Goal: Task Accomplishment & Management: Complete application form

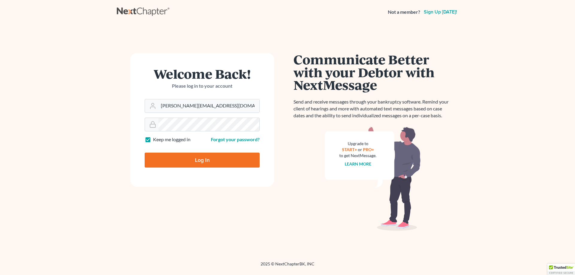
click at [205, 158] on input "Log In" at bounding box center [202, 160] width 115 height 15
type input "Thinking..."
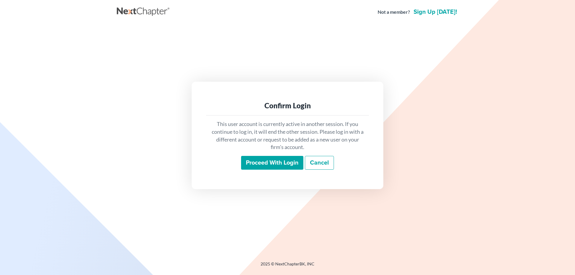
click at [274, 161] on input "Proceed with login" at bounding box center [272, 163] width 62 height 14
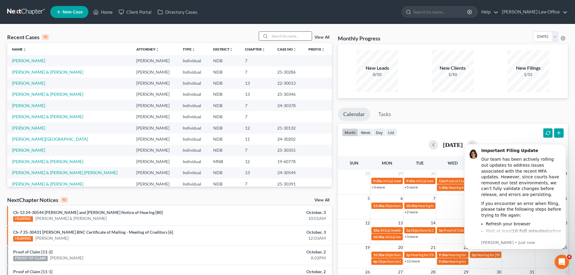
click at [283, 37] on input "search" at bounding box center [291, 36] width 42 height 9
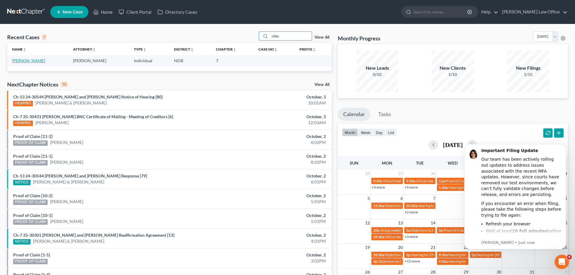
type input "niles"
click at [28, 60] on link "Niles, Shelly" at bounding box center [28, 60] width 33 height 5
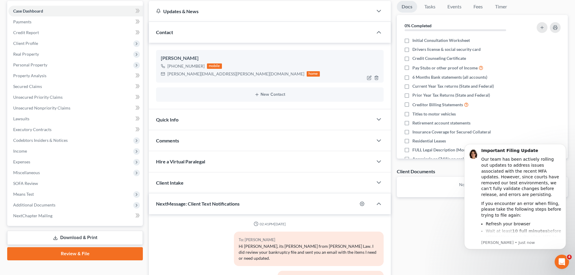
scroll to position [26, 0]
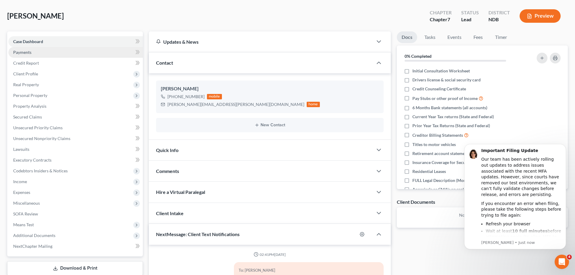
click at [39, 51] on link "Payments" at bounding box center [75, 52] width 135 height 11
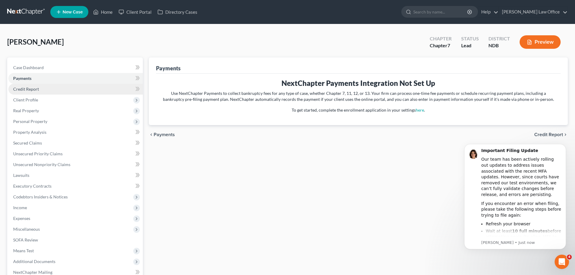
click at [31, 89] on span "Credit Report" at bounding box center [26, 89] width 26 height 5
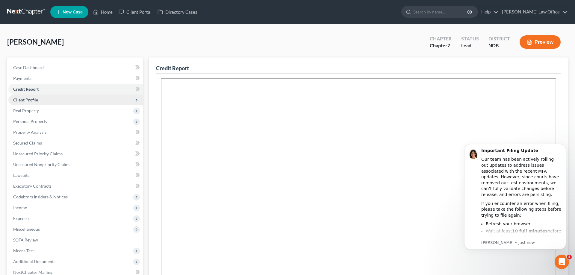
click at [33, 98] on span "Client Profile" at bounding box center [25, 99] width 25 height 5
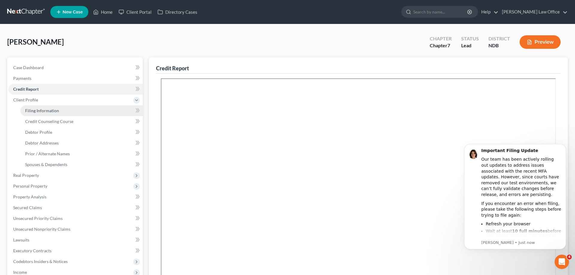
click at [44, 109] on span "Filing Information" at bounding box center [42, 110] width 34 height 5
select select "1"
select select "0"
select select "29"
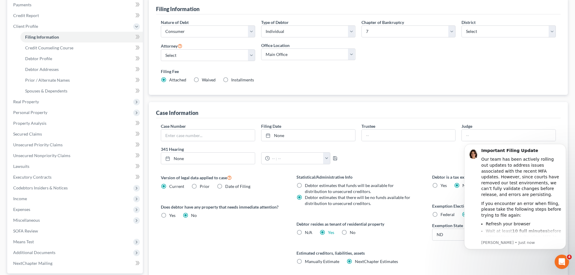
scroll to position [68, 0]
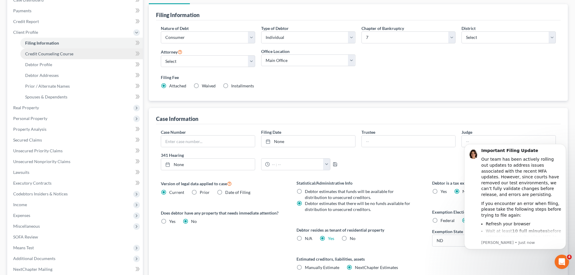
click at [61, 53] on span "Credit Counseling Course" at bounding box center [49, 53] width 48 height 5
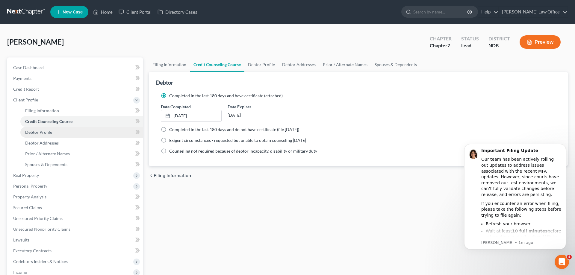
click at [46, 131] on span "Debtor Profile" at bounding box center [38, 132] width 27 height 5
select select "0"
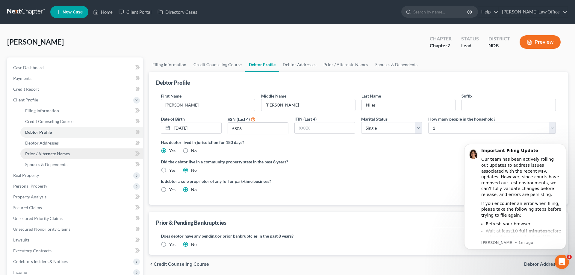
click at [57, 151] on span "Prior / Alternate Names" at bounding box center [47, 153] width 45 height 5
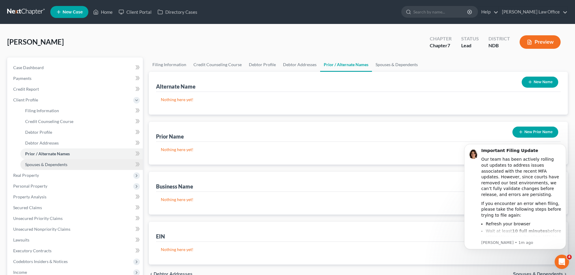
click at [55, 163] on span "Spouses & Dependents" at bounding box center [46, 164] width 42 height 5
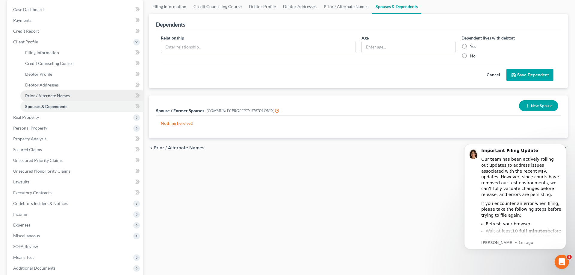
scroll to position [61, 0]
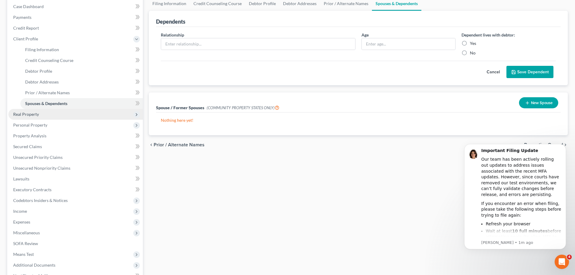
click at [36, 113] on span "Real Property" at bounding box center [26, 114] width 26 height 5
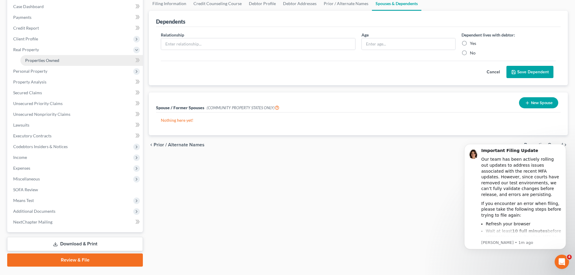
click at [45, 58] on span "Properties Owned" at bounding box center [42, 60] width 34 height 5
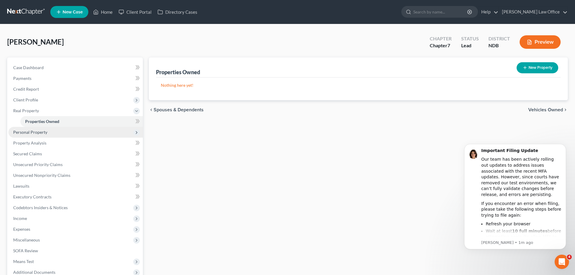
click at [38, 133] on span "Personal Property" at bounding box center [30, 132] width 34 height 5
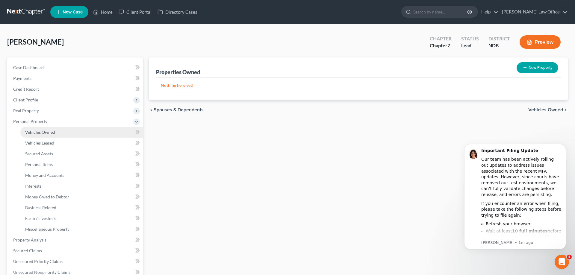
click at [57, 132] on link "Vehicles Owned" at bounding box center [81, 132] width 123 height 11
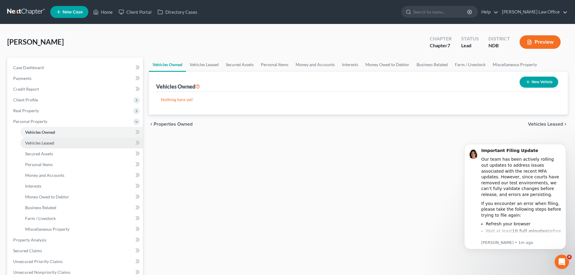
click at [56, 144] on link "Vehicles Leased" at bounding box center [81, 143] width 123 height 11
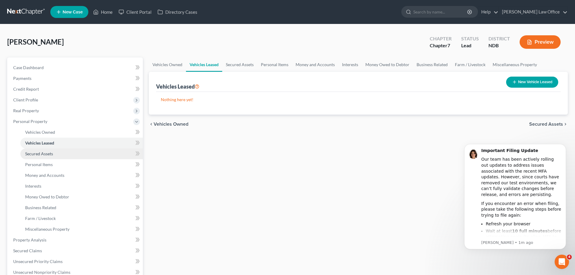
click at [63, 152] on link "Secured Assets" at bounding box center [81, 154] width 123 height 11
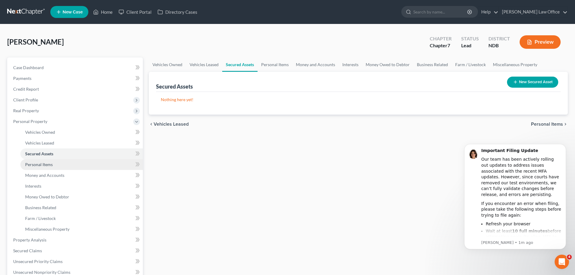
click at [61, 167] on link "Personal Items" at bounding box center [81, 164] width 123 height 11
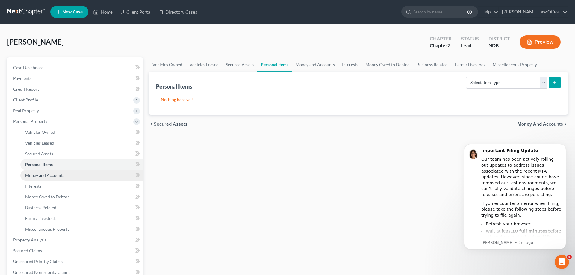
click at [67, 174] on link "Money and Accounts" at bounding box center [81, 175] width 123 height 11
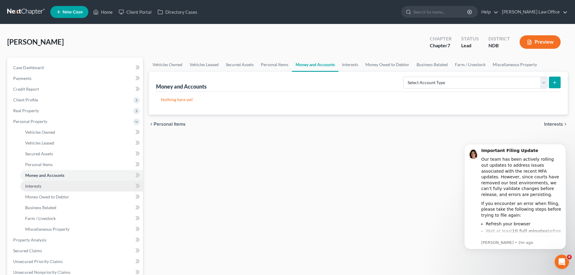
click at [67, 186] on link "Interests" at bounding box center [81, 186] width 123 height 11
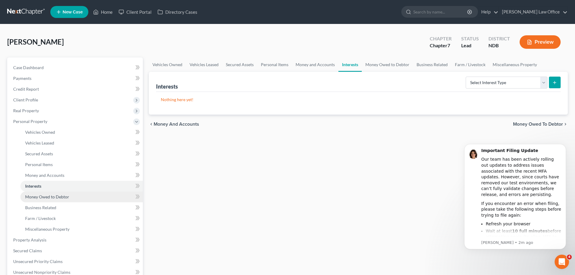
click at [74, 197] on link "Money Owed to Debtor" at bounding box center [81, 197] width 123 height 11
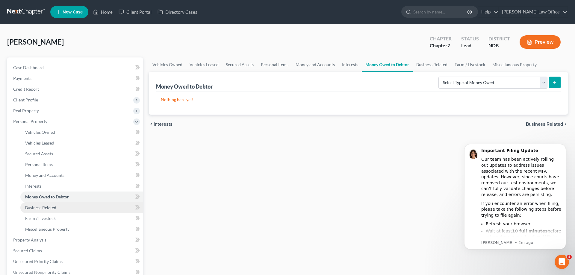
click at [73, 204] on link "Business Related" at bounding box center [81, 208] width 123 height 11
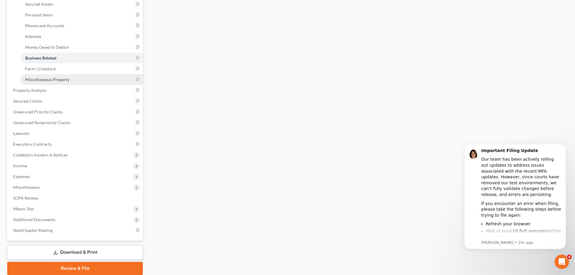
scroll to position [172, 0]
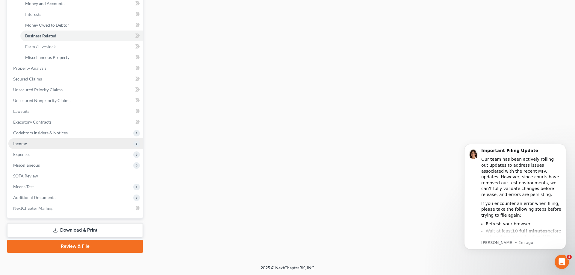
click at [30, 141] on span "Income" at bounding box center [75, 143] width 135 height 11
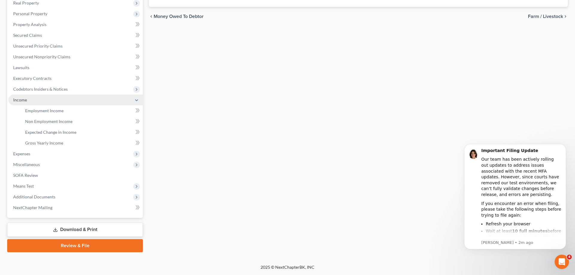
scroll to position [107, 0]
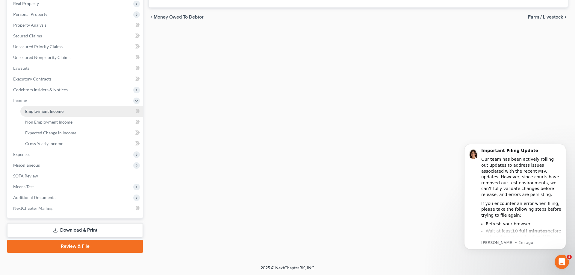
click at [59, 109] on span "Employment Income" at bounding box center [44, 111] width 38 height 5
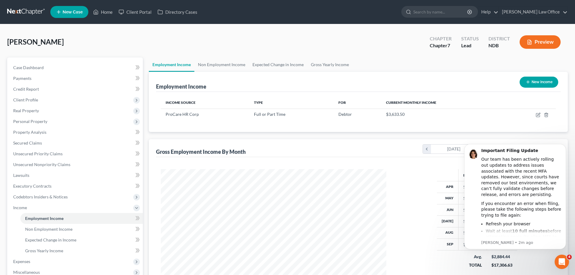
scroll to position [61, 0]
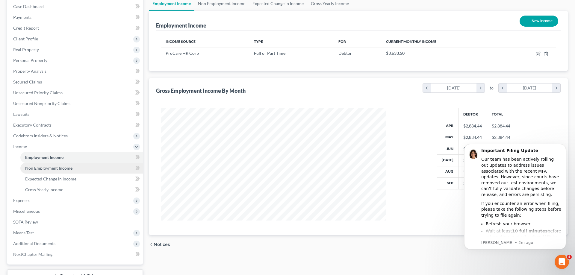
click at [61, 166] on span "Non Employment Income" at bounding box center [48, 168] width 47 height 5
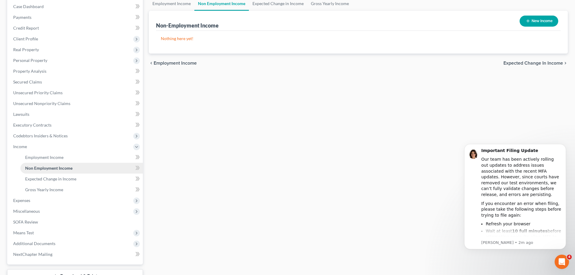
scroll to position [92, 0]
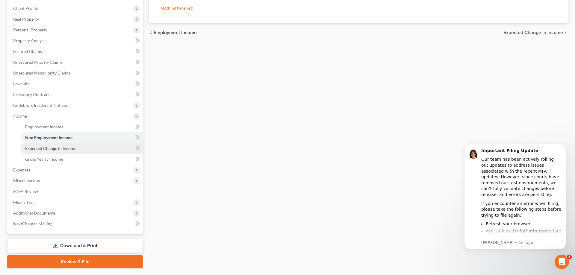
click at [59, 149] on span "Expected Change in Income" at bounding box center [50, 148] width 51 height 5
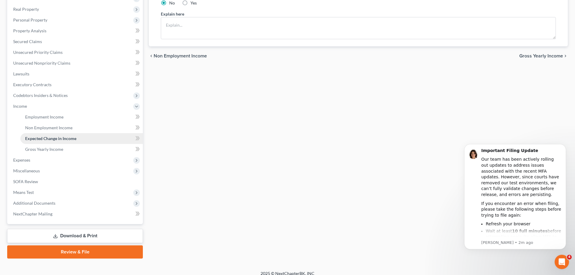
scroll to position [107, 0]
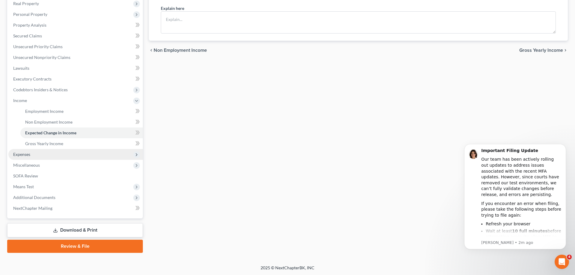
click at [28, 152] on span "Expenses" at bounding box center [21, 154] width 17 height 5
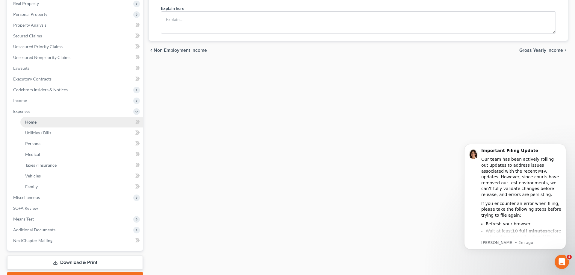
click at [35, 121] on span "Home" at bounding box center [30, 122] width 11 height 5
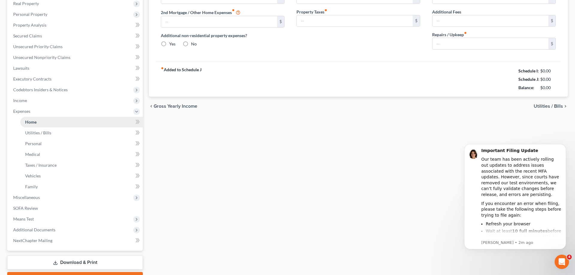
type input "1,310.00"
type input "0.00"
radio input "true"
type input "5.50"
type input "0.00"
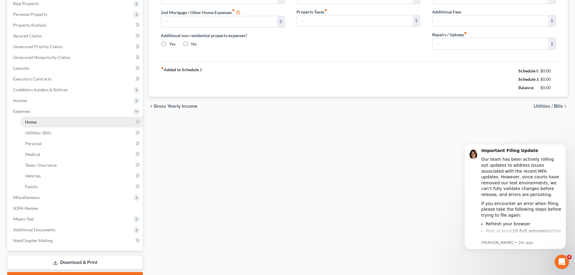
type input "0.00"
type input "20.00"
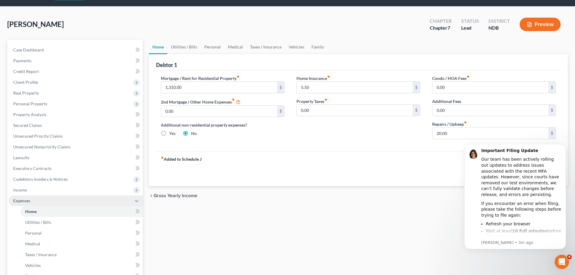
scroll to position [17, 0]
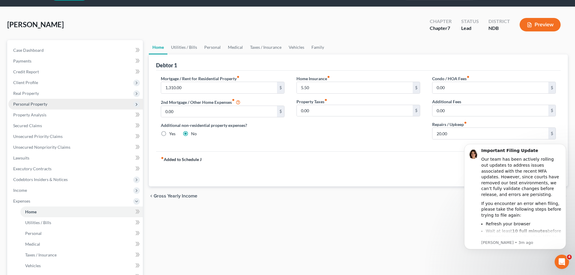
click at [46, 102] on span "Personal Property" at bounding box center [30, 104] width 34 height 5
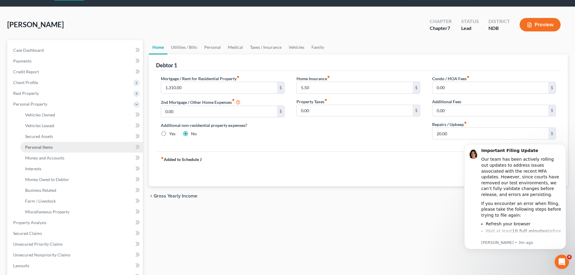
click at [51, 145] on span "Personal Items" at bounding box center [39, 147] width 28 height 5
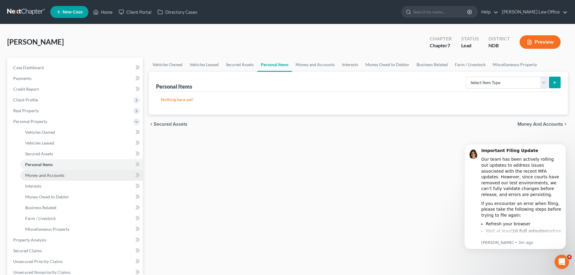
click at [52, 173] on span "Money and Accounts" at bounding box center [44, 175] width 39 height 5
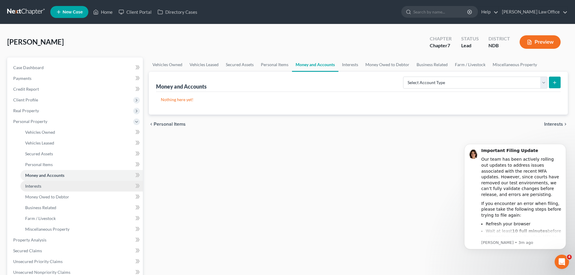
click at [39, 186] on span "Interests" at bounding box center [33, 186] width 16 height 5
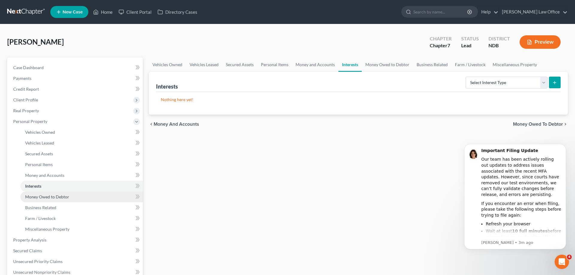
click at [42, 196] on span "Money Owed to Debtor" at bounding box center [47, 196] width 44 height 5
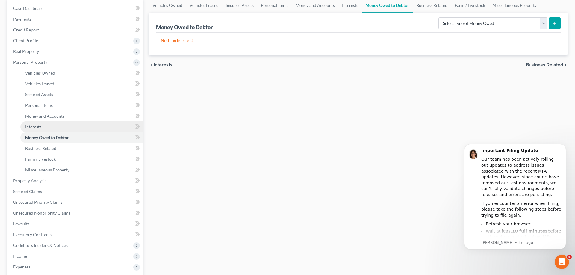
scroll to position [61, 0]
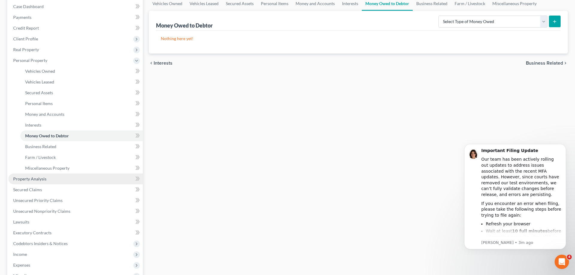
click at [40, 177] on span "Property Analysis" at bounding box center [29, 178] width 33 height 5
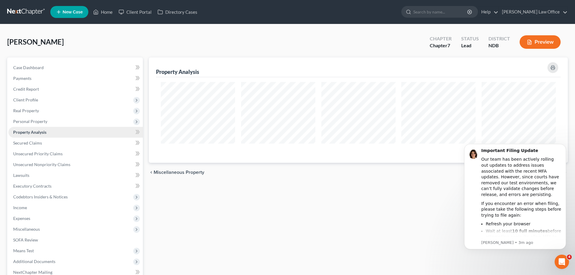
scroll to position [64, 0]
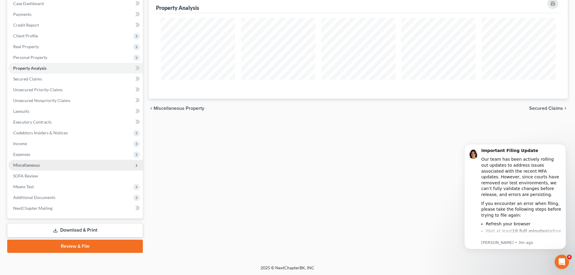
click at [40, 165] on span "Miscellaneous" at bounding box center [75, 165] width 135 height 11
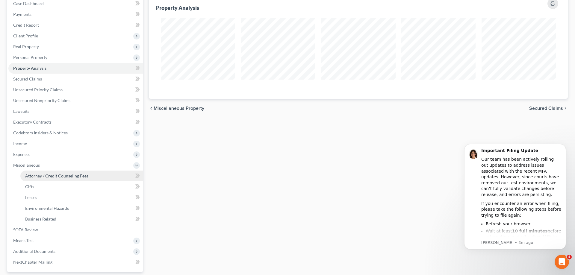
click at [59, 175] on span "Attorney / Credit Counseling Fees" at bounding box center [56, 175] width 63 height 5
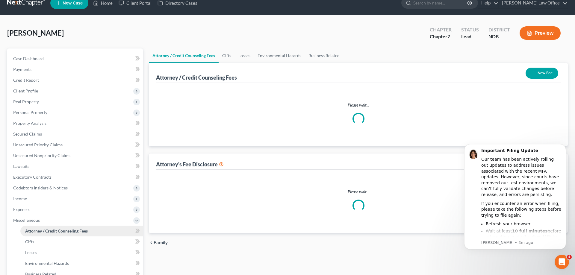
select select "5"
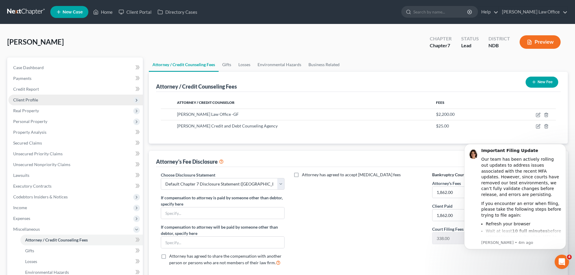
click at [44, 98] on span "Client Profile" at bounding box center [75, 100] width 135 height 11
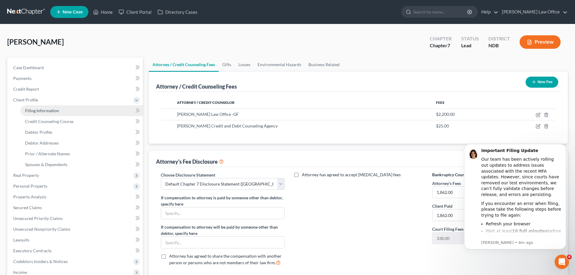
click at [49, 109] on span "Filing Information" at bounding box center [42, 110] width 34 height 5
select select "1"
select select "0"
select select "60"
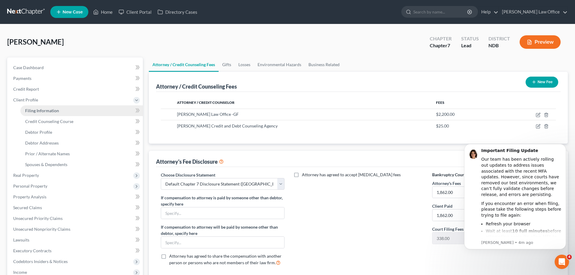
select select "0"
select select "29"
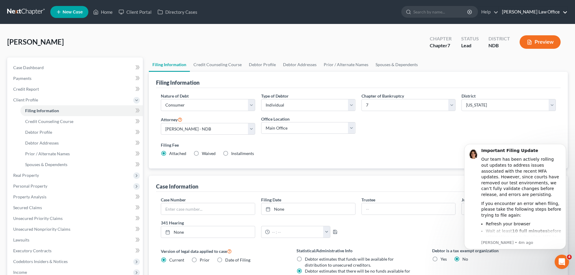
click at [549, 13] on link "Bulie Diaz Law Office" at bounding box center [533, 12] width 69 height 11
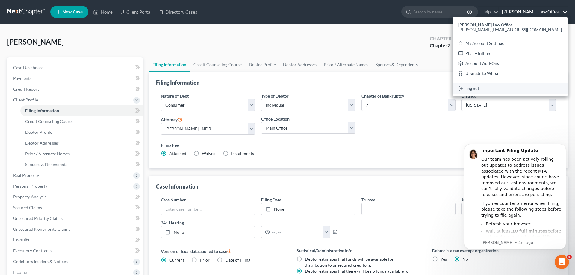
click at [530, 87] on link "Log out" at bounding box center [510, 89] width 115 height 10
